Goal: Transaction & Acquisition: Purchase product/service

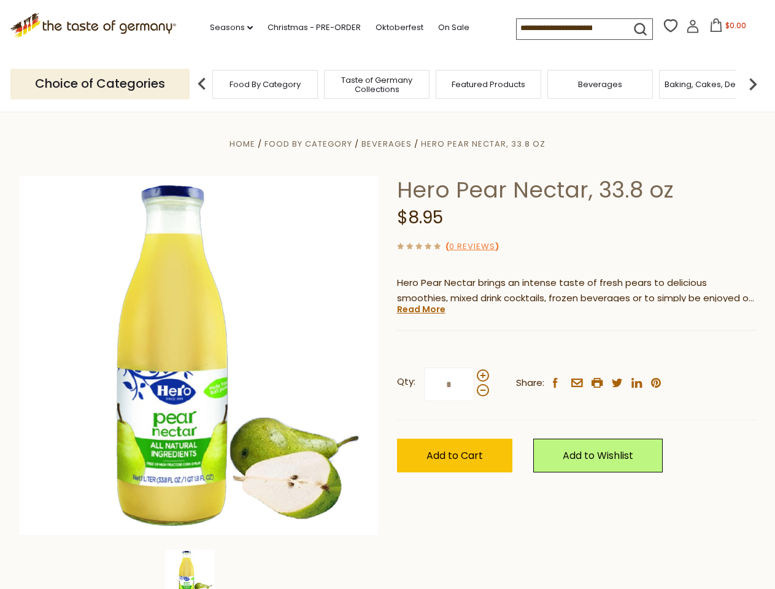
click at [387, 295] on div "Home Food By Category [GEOGRAPHIC_DATA] Hero Pear Nectar, 33.8 oz Hero Pear Nec…" at bounding box center [387, 372] width 755 height 472
click at [226, 28] on link "Seasons dropdown_arrow" at bounding box center [231, 27] width 43 height 13
click at [569, 28] on input at bounding box center [569, 27] width 104 height 17
click at [725, 29] on span "$0.00" at bounding box center [735, 25] width 21 height 10
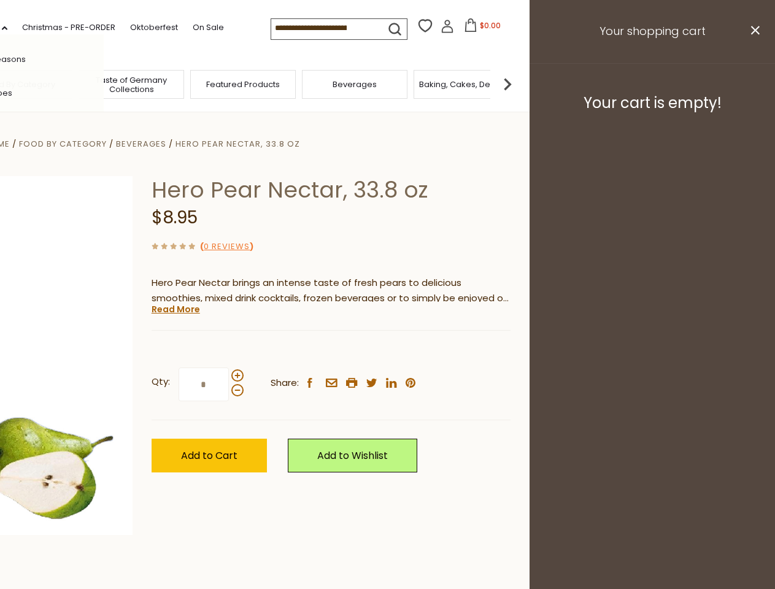
click at [104, 83] on div "All Seasons Recipes Game Day [DATE] [DATE] [DATE][PERSON_NAME] [DATE] Springfes…" at bounding box center [33, 294] width 139 height 520
click at [520, 83] on img at bounding box center [507, 84] width 25 height 25
click at [387, 350] on div "Qty: * Share: facebook email printer twitter linkedin pinterest" at bounding box center [331, 384] width 359 height 71
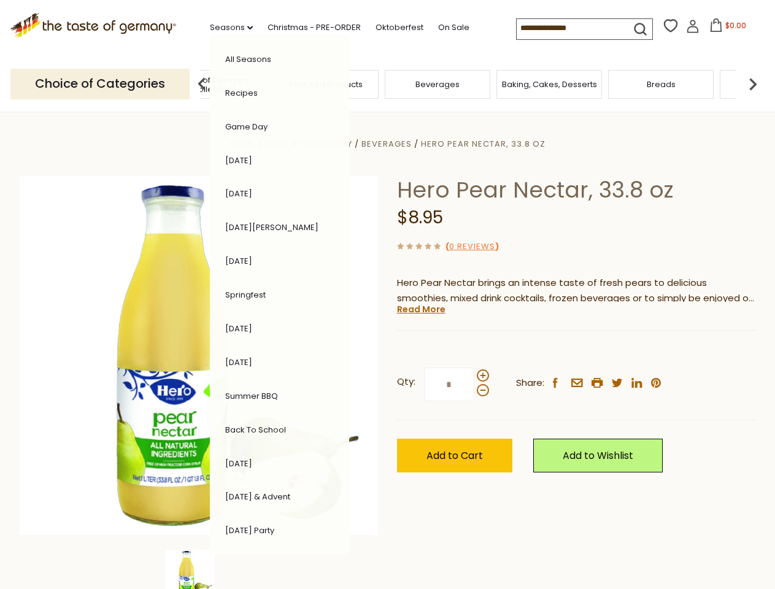
click at [199, 569] on img at bounding box center [190, 574] width 49 height 49
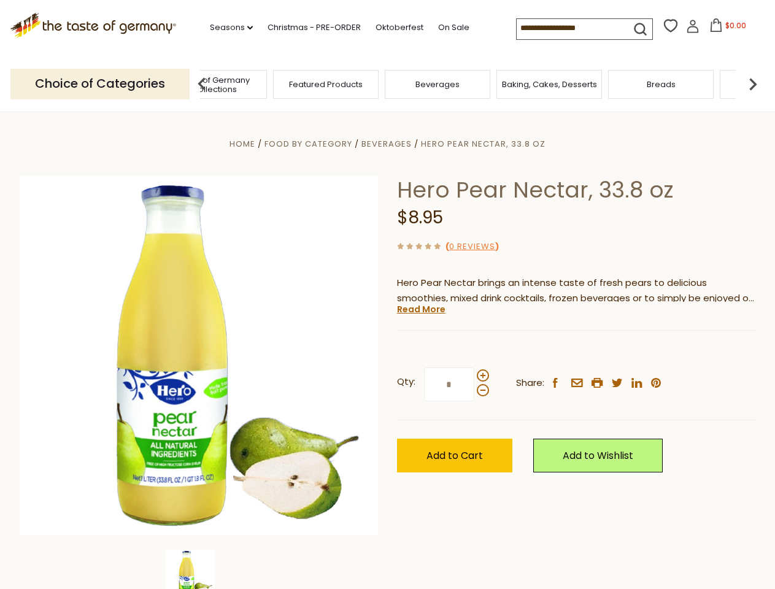
click at [199, 569] on img at bounding box center [190, 574] width 49 height 49
click at [420, 309] on link "Read More" at bounding box center [421, 309] width 48 height 12
